Goal: Task Accomplishment & Management: Use online tool/utility

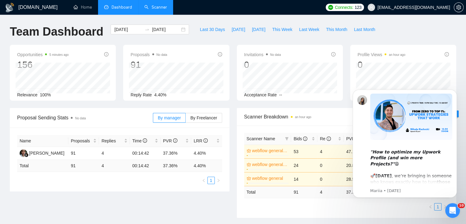
click at [162, 5] on link "Scanner" at bounding box center [155, 7] width 23 height 5
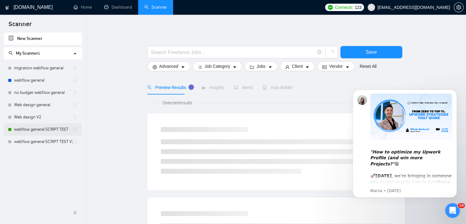
click at [50, 125] on link "webflow general SCRIPT TEST" at bounding box center [43, 129] width 58 height 12
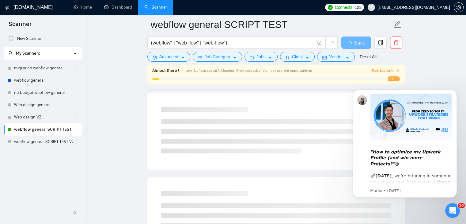
scroll to position [105, 0]
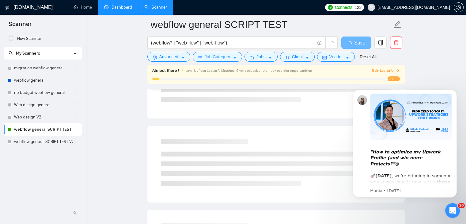
click at [124, 5] on link "Dashboard" at bounding box center [118, 7] width 28 height 5
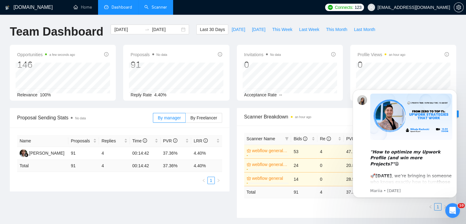
click at [159, 10] on link "Scanner" at bounding box center [155, 7] width 23 height 5
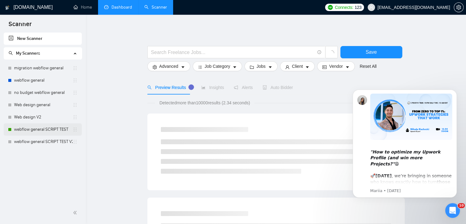
click at [58, 126] on link "webflow general SCRIPT TEST" at bounding box center [43, 129] width 58 height 12
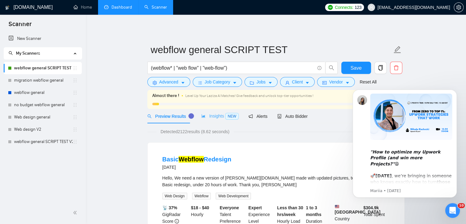
click at [207, 120] on div "Insights NEW" at bounding box center [219, 116] width 37 height 14
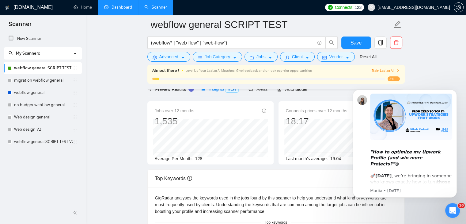
scroll to position [17, 0]
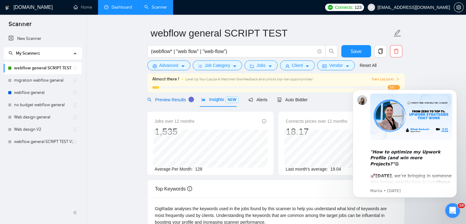
click at [175, 102] on div "Preview Results" at bounding box center [169, 99] width 44 height 7
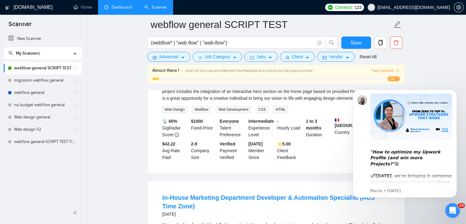
scroll to position [359, 0]
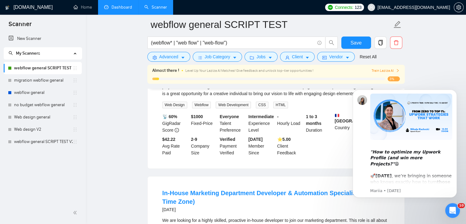
drag, startPoint x: 34, startPoint y: 92, endPoint x: 126, endPoint y: 118, distance: 95.8
click at [34, 92] on link "webflow general" at bounding box center [43, 92] width 58 height 12
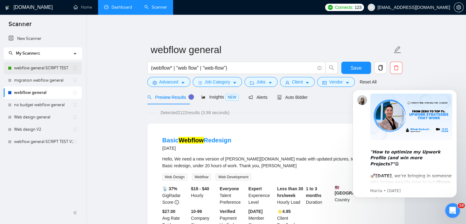
click at [44, 71] on link "webflow general SCRIPT TEST" at bounding box center [43, 68] width 58 height 12
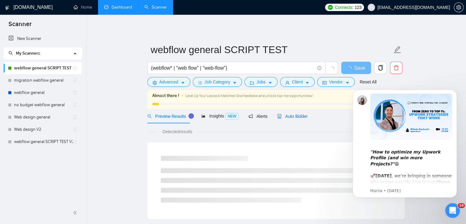
click at [295, 117] on span "Auto Bidder" at bounding box center [292, 116] width 30 height 5
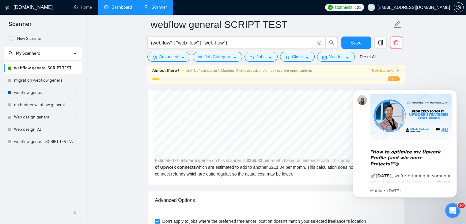
scroll to position [1299, 0]
